Goal: Task Accomplishment & Management: Manage account settings

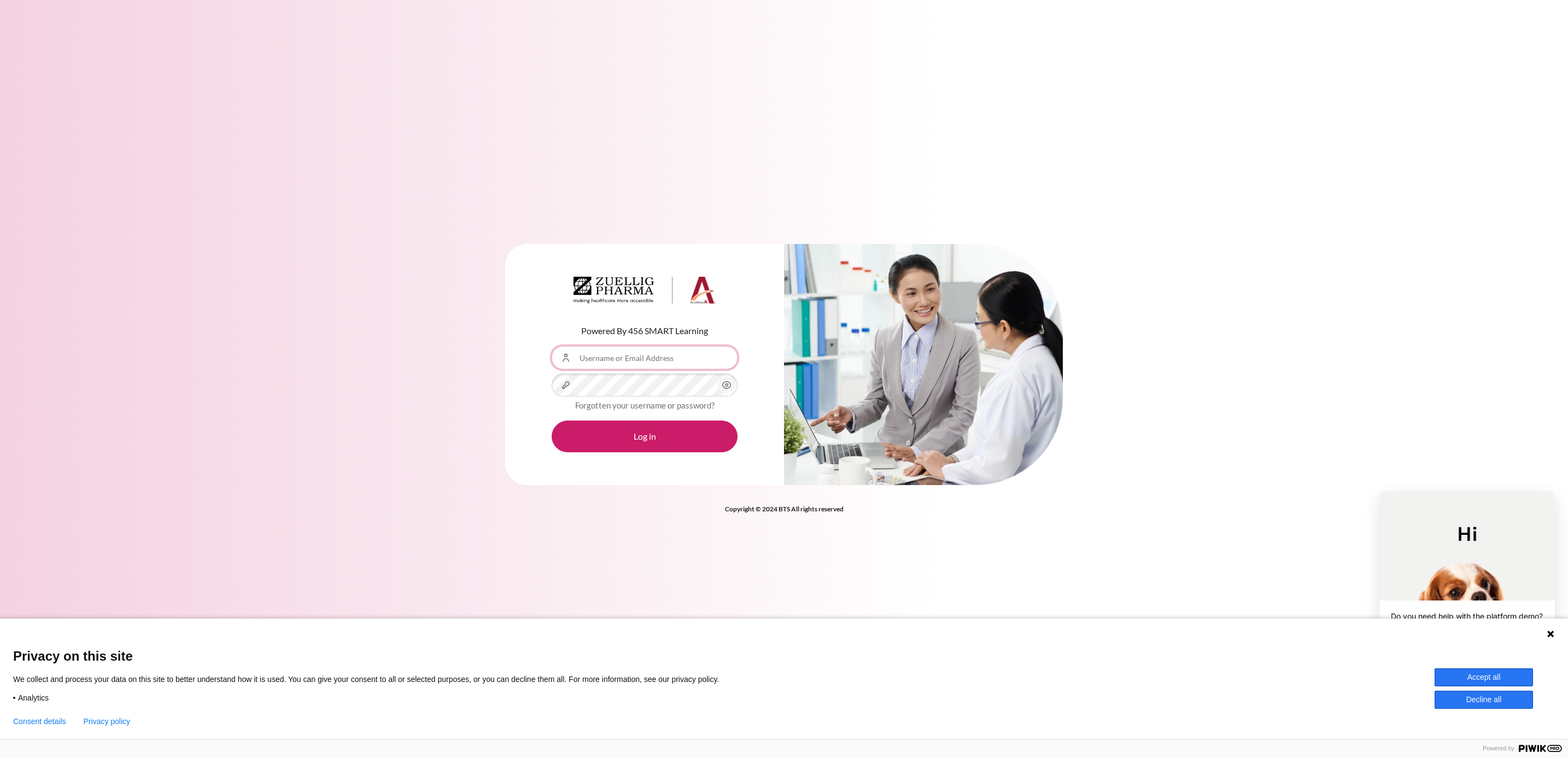
type input "[EMAIL_ADDRESS][DOMAIN_NAME]"
click at [628, 416] on form "Username or Email Address [EMAIL_ADDRESS][DOMAIN_NAME] Password Forgotten your …" at bounding box center [645, 399] width 186 height 106
click at [618, 437] on button "Log in" at bounding box center [645, 437] width 186 height 32
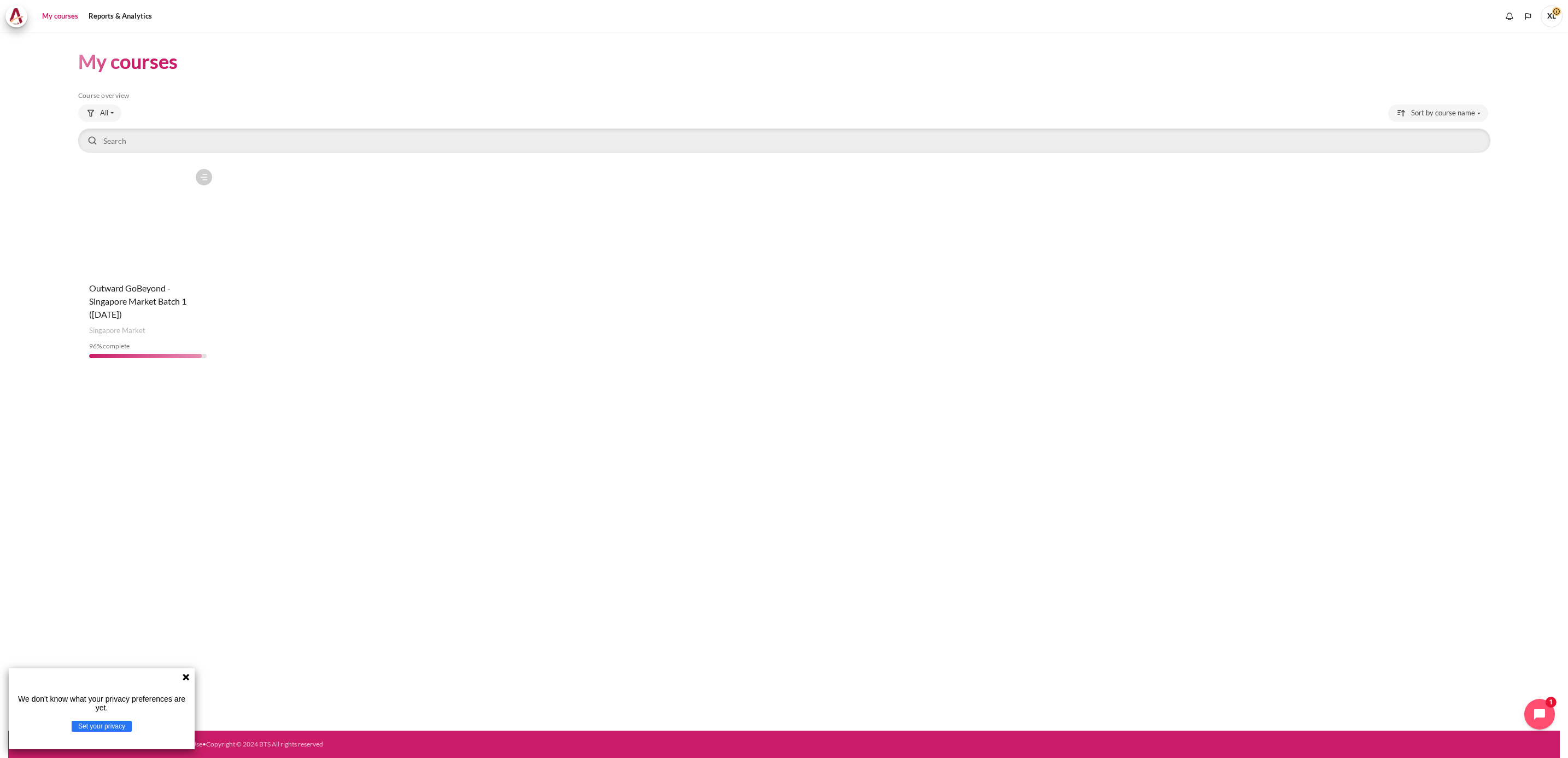
click at [148, 256] on figure "Content" at bounding box center [148, 218] width 140 height 109
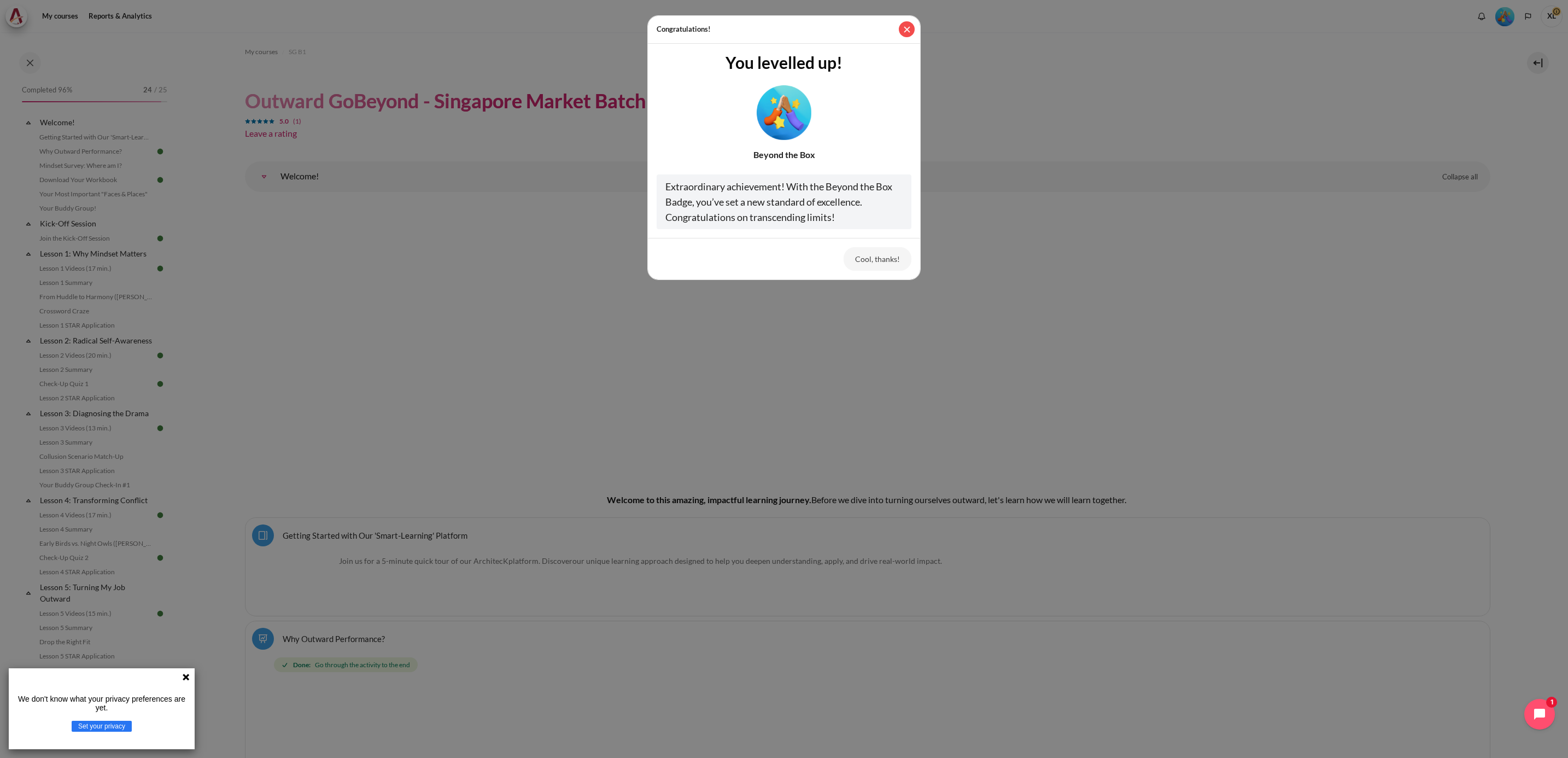
click at [906, 33] on button "Close" at bounding box center [907, 29] width 16 height 16
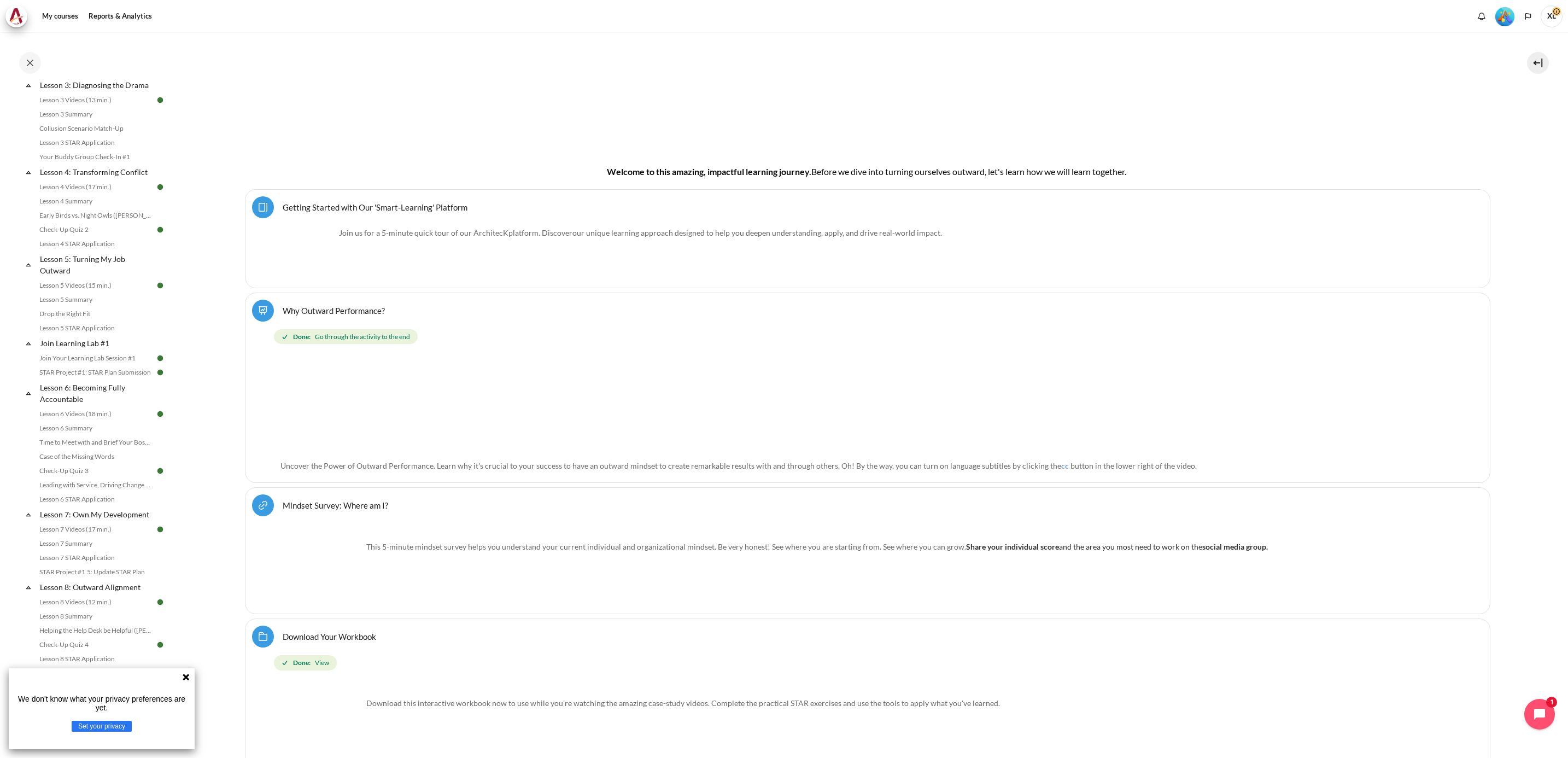
scroll to position [820, 0]
click at [184, 675] on icon at bounding box center [185, 676] width 6 height 6
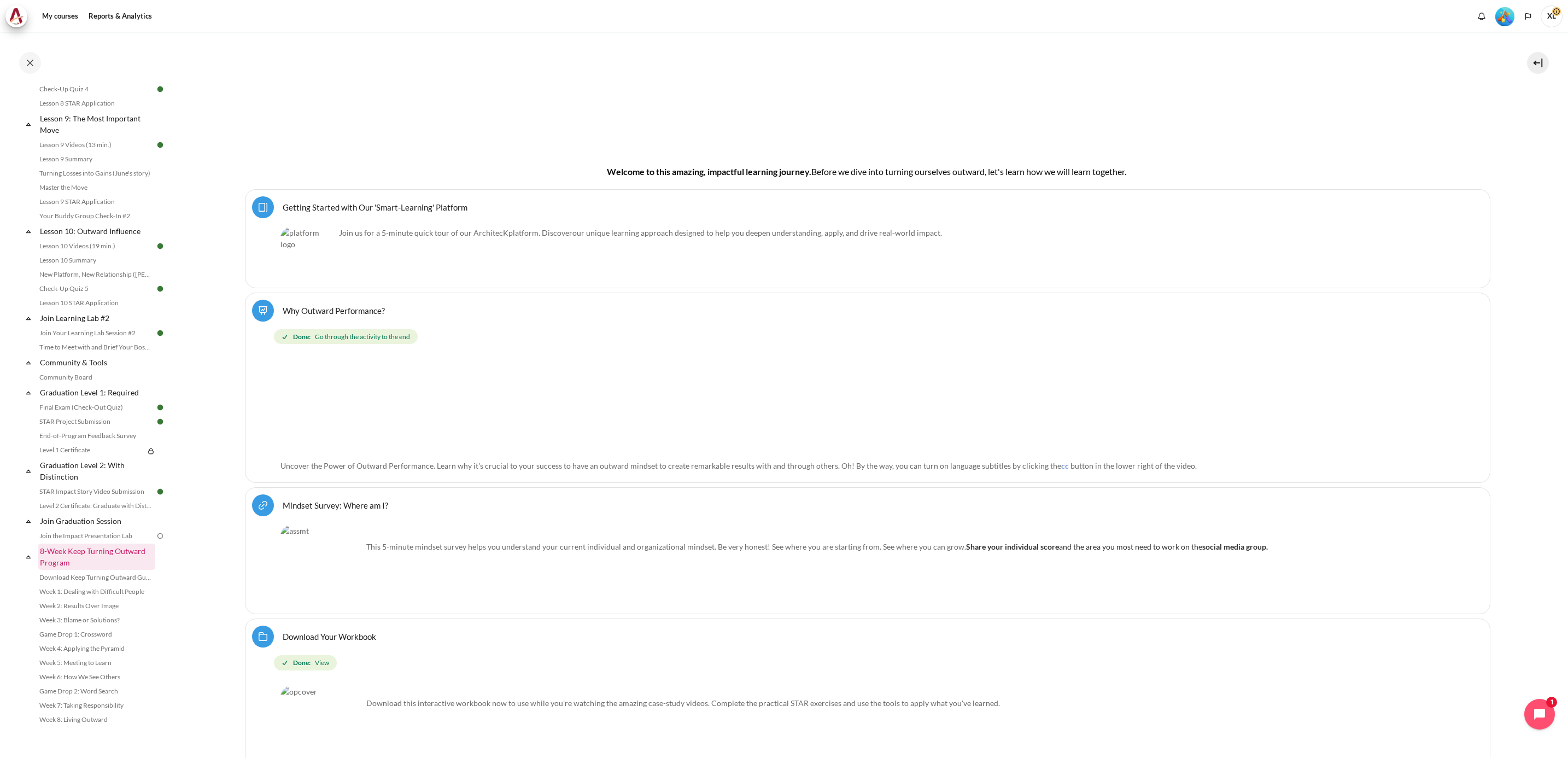
scroll to position [927, 0]
click at [105, 538] on link "Join the Impact Presentation Lab" at bounding box center [96, 535] width 119 height 13
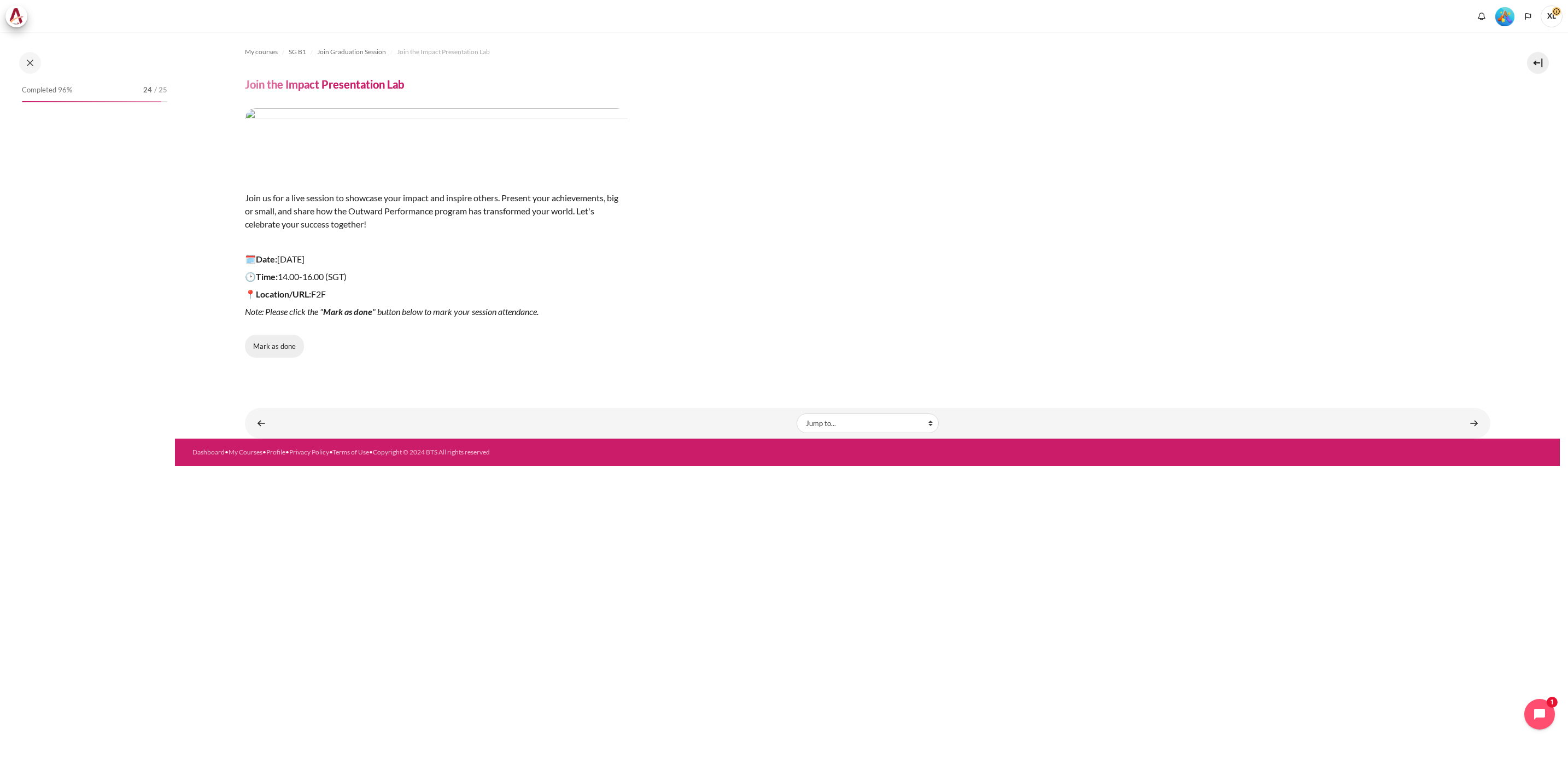
click at [279, 351] on button "Mark as done" at bounding box center [274, 346] width 59 height 23
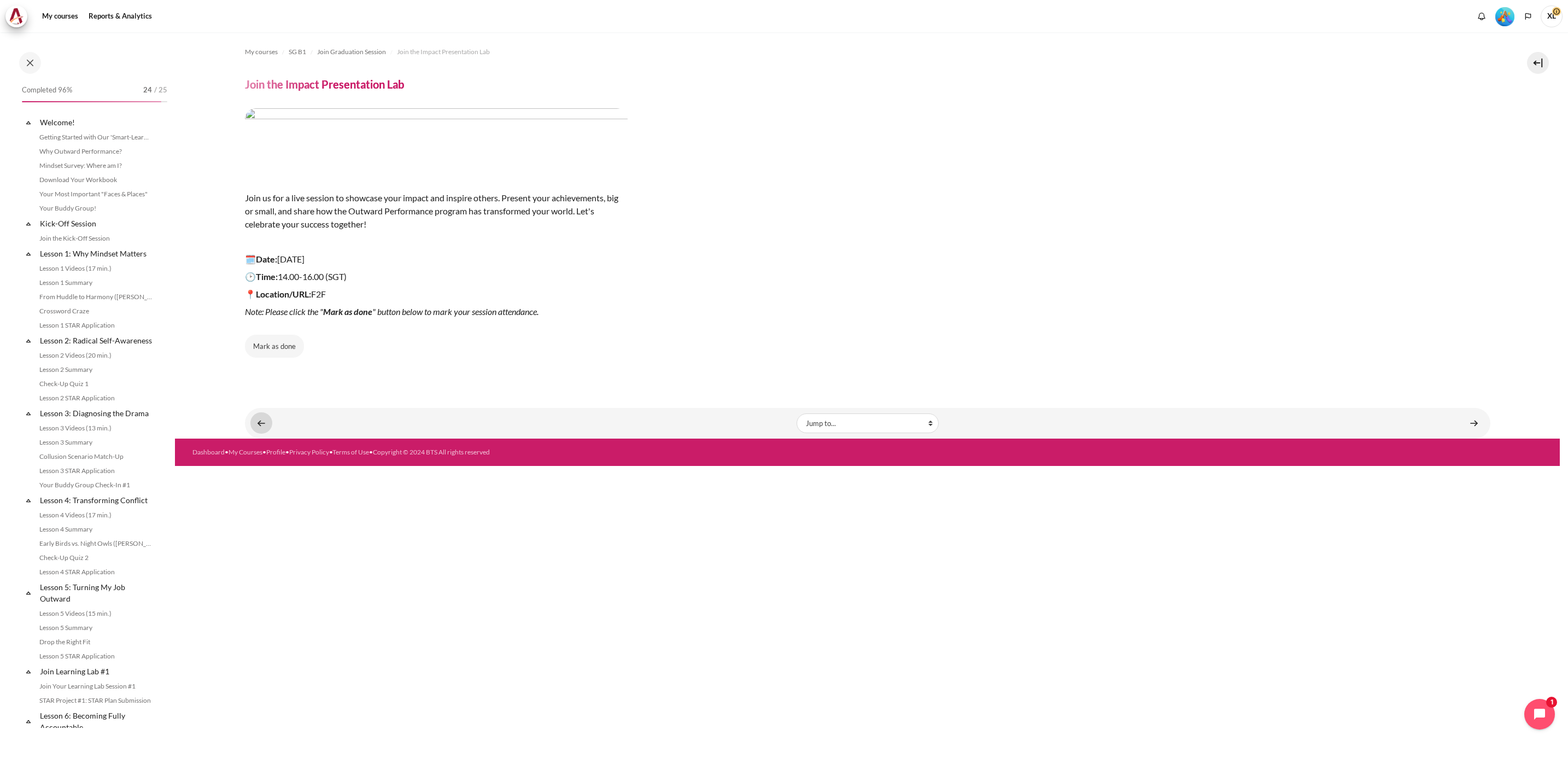
scroll to position [927, 0]
click at [272, 351] on button "Mark as done" at bounding box center [274, 346] width 59 height 23
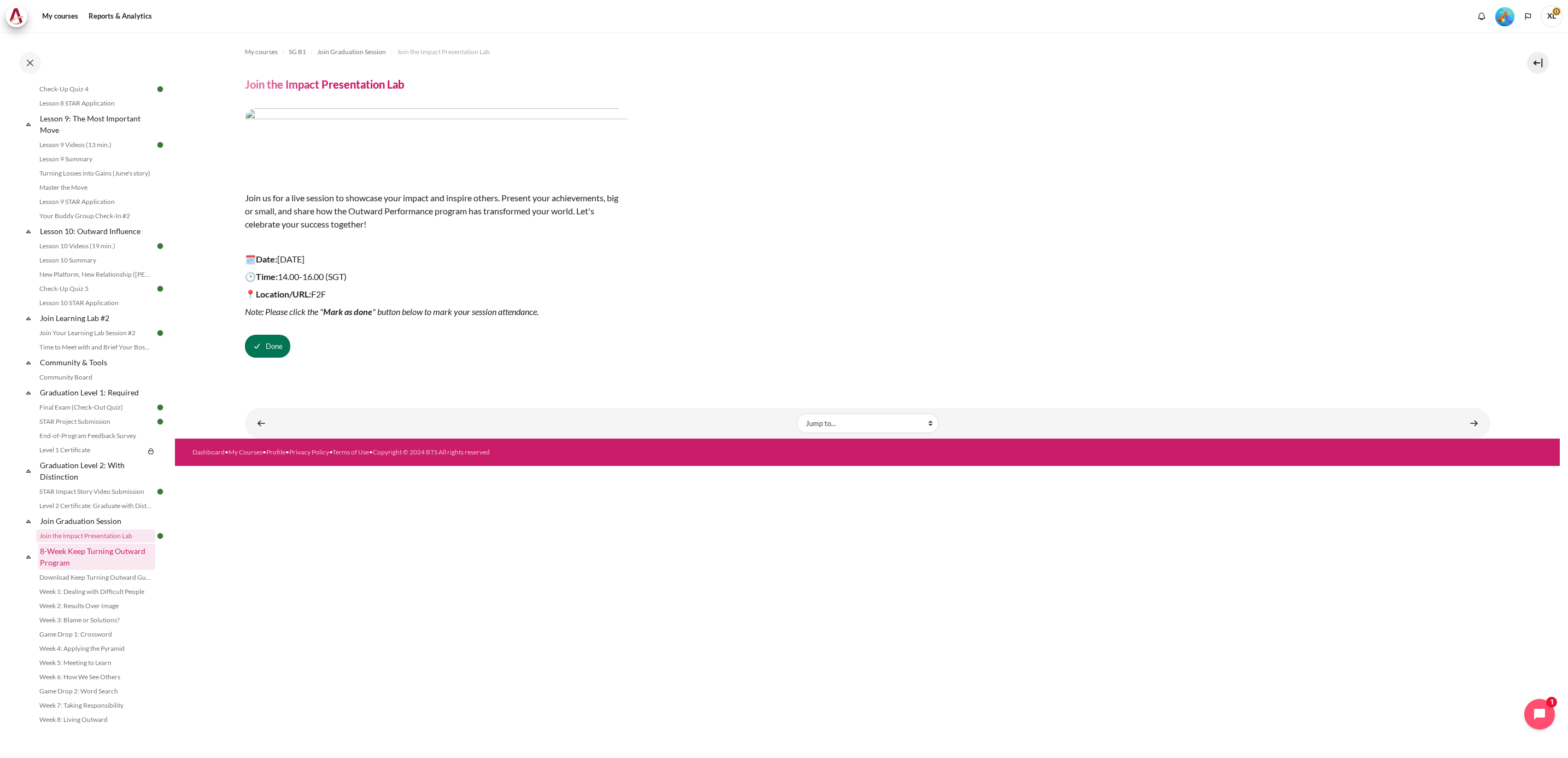
click at [107, 558] on link "8-Week Keep Turning Outward Program" at bounding box center [97, 557] width 117 height 26
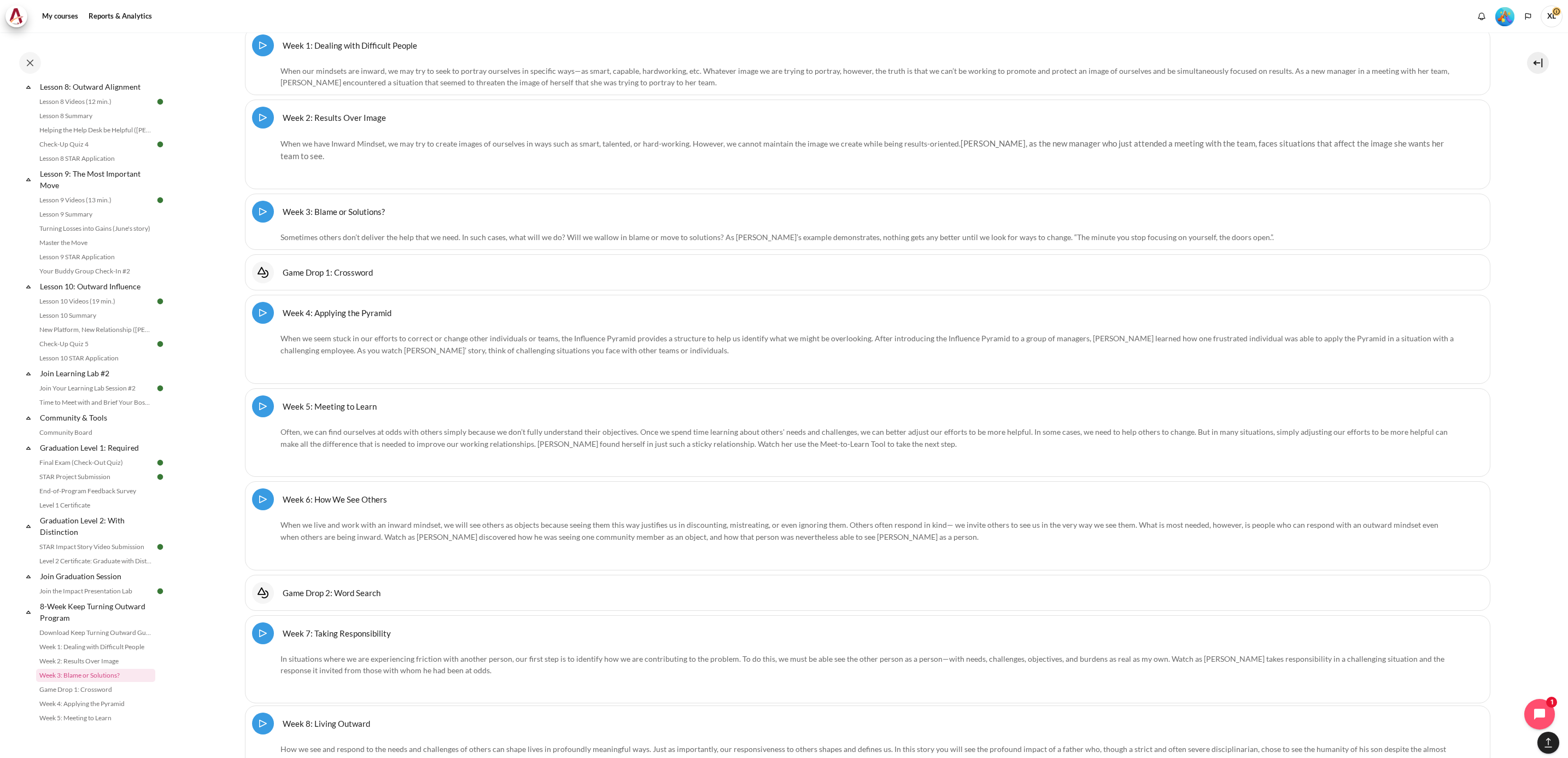
scroll to position [15671, 0]
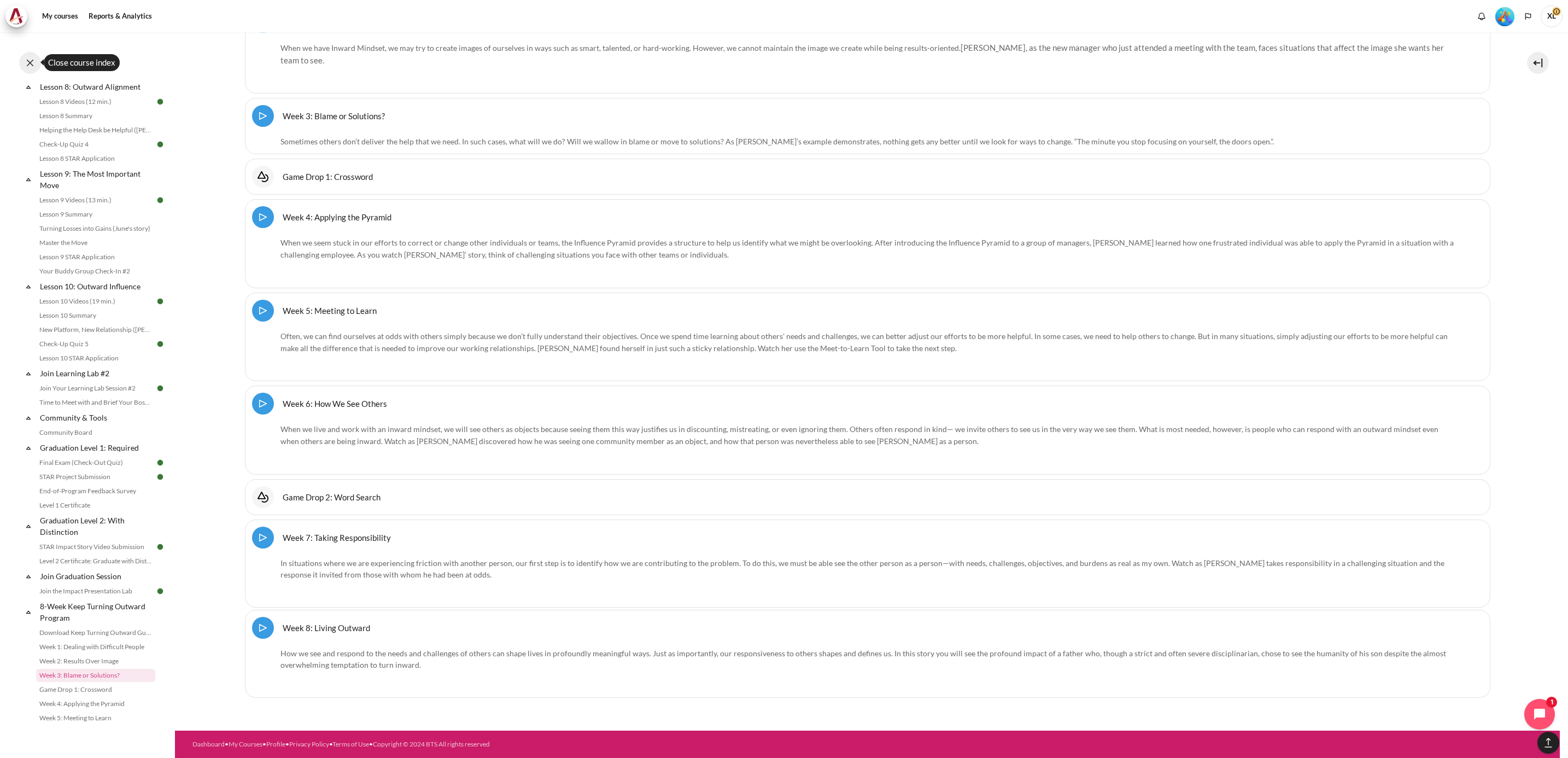
click at [30, 66] on button at bounding box center [30, 62] width 22 height 22
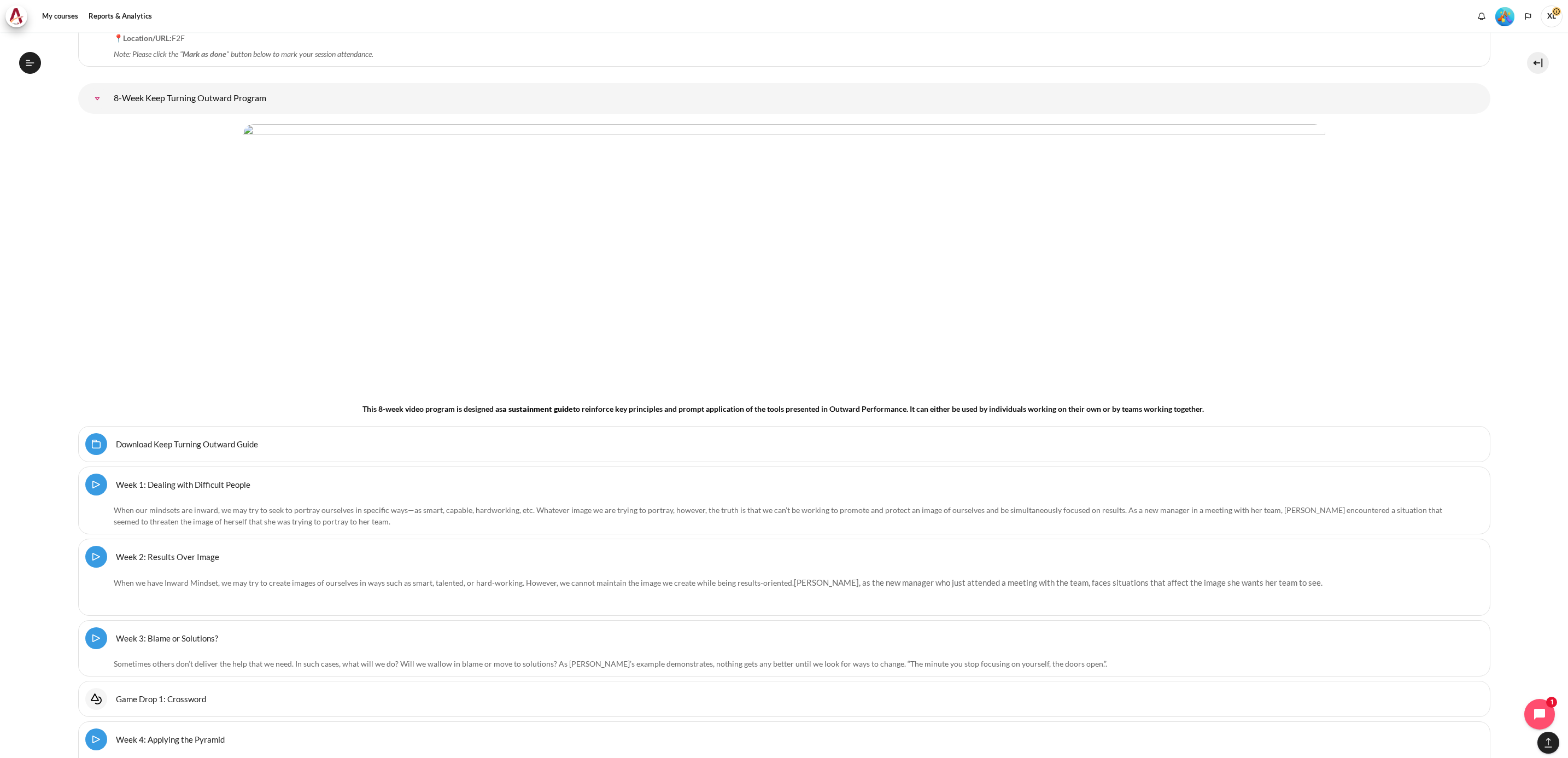
scroll to position [14779, 0]
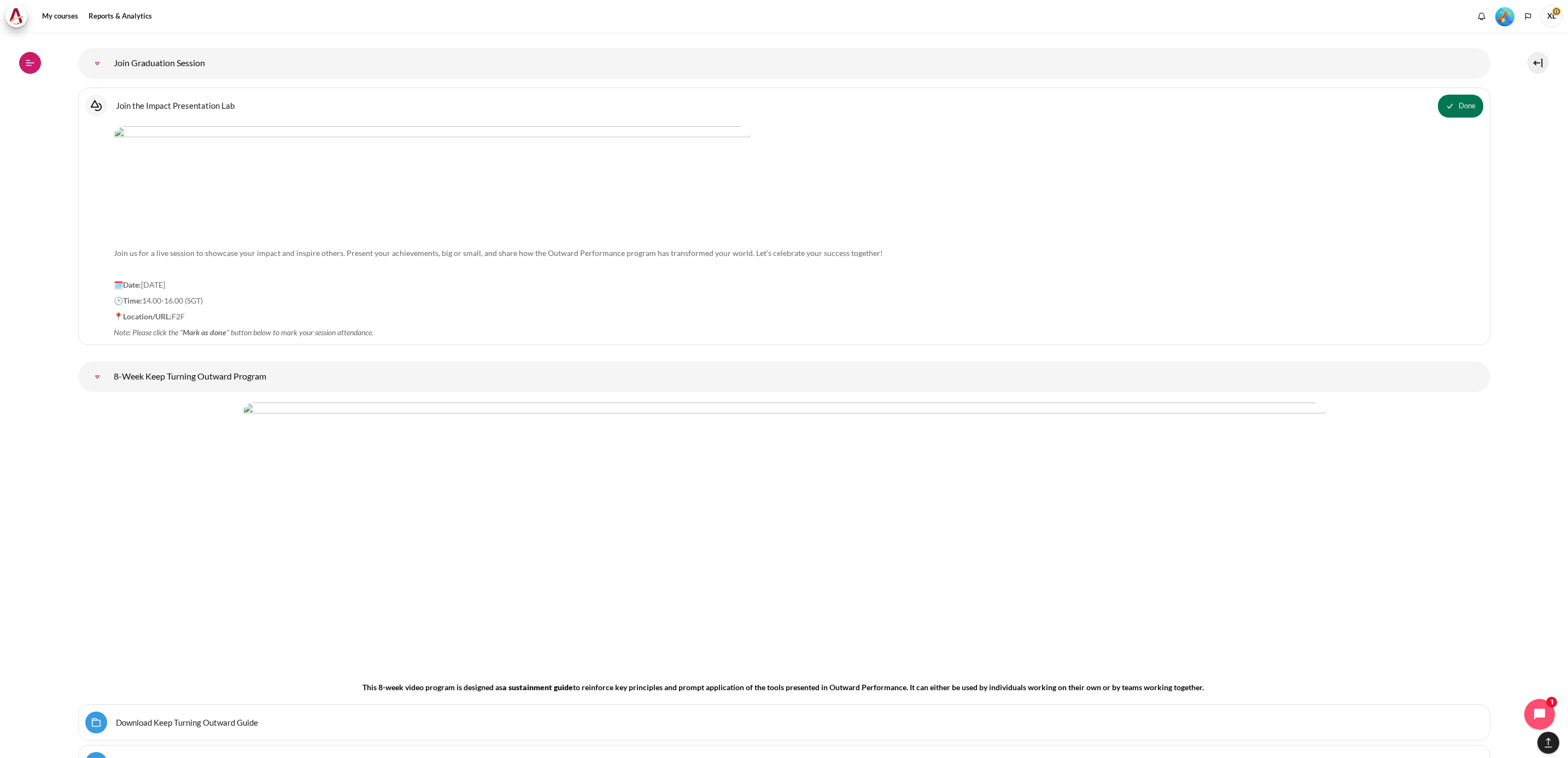
click at [34, 66] on icon at bounding box center [30, 62] width 10 height 10
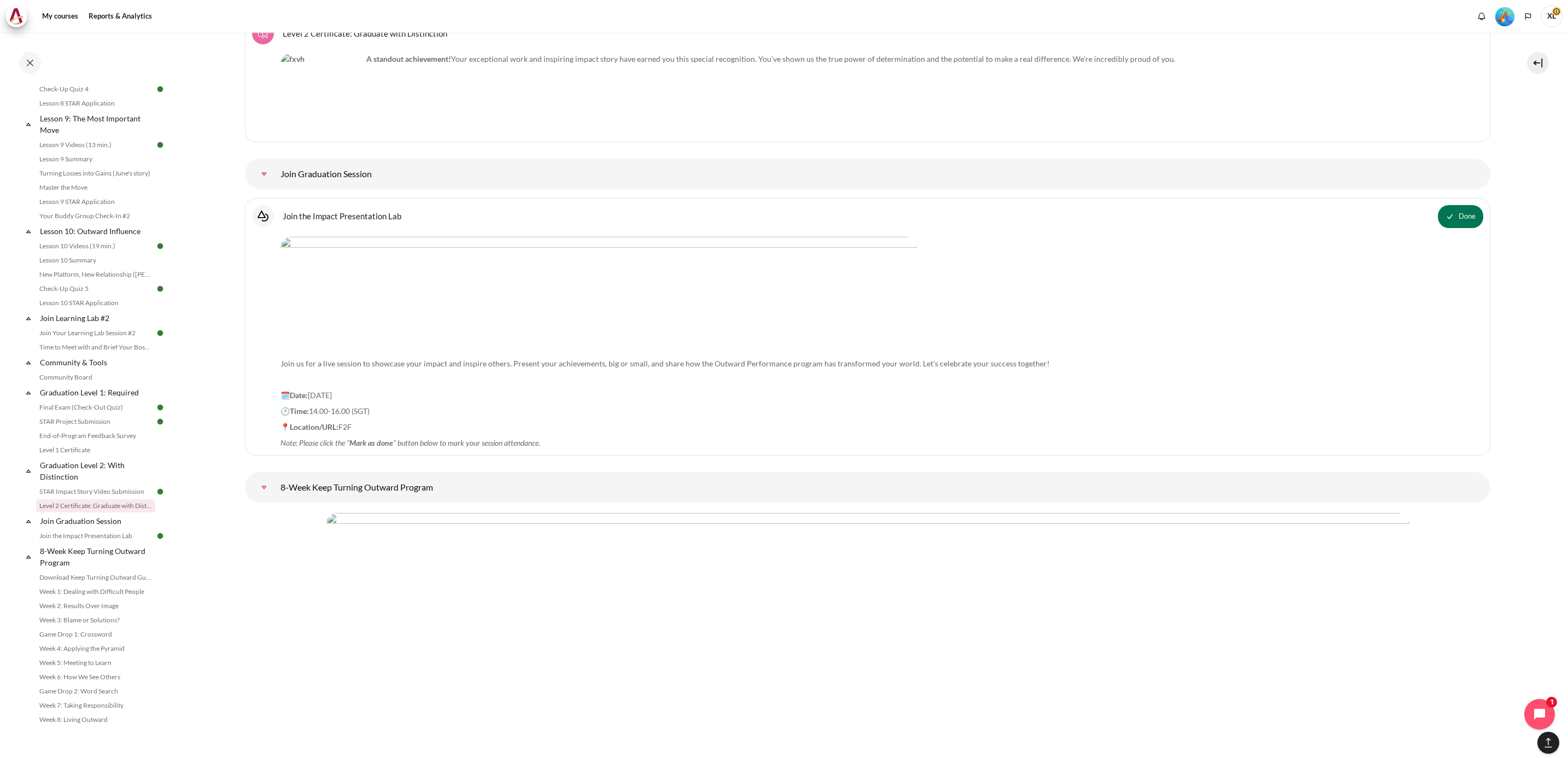
scroll to position [14615, 0]
